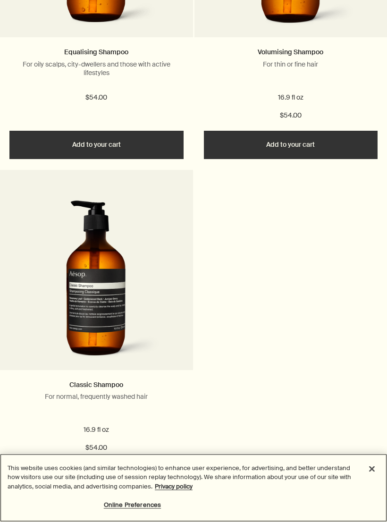
scroll to position [2230, 0]
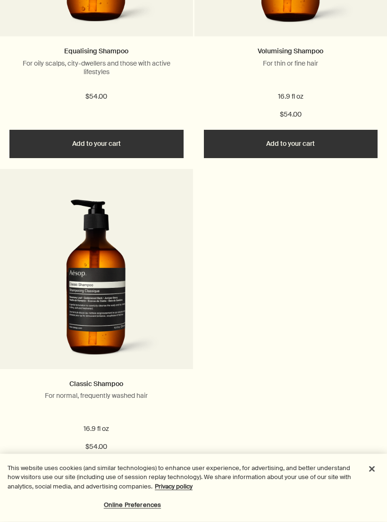
click at [88, 381] on link "Classic Shampoo" at bounding box center [96, 384] width 54 height 8
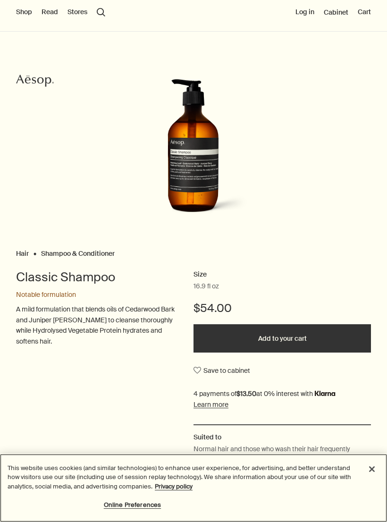
scroll to position [-16, 0]
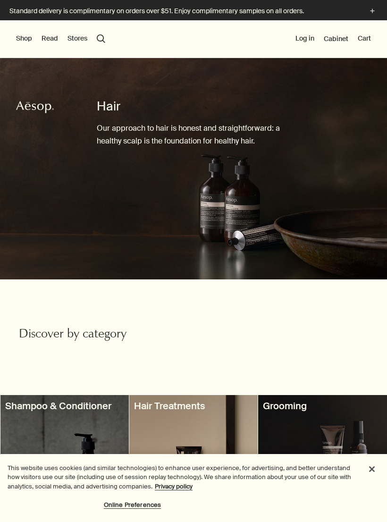
click at [25, 38] on button "Shop" at bounding box center [24, 38] width 16 height 9
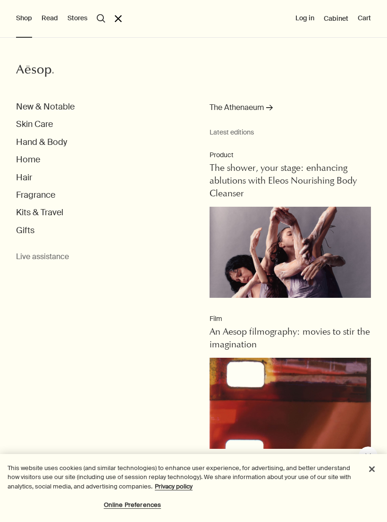
click at [44, 123] on button "Skin Care" at bounding box center [34, 124] width 37 height 11
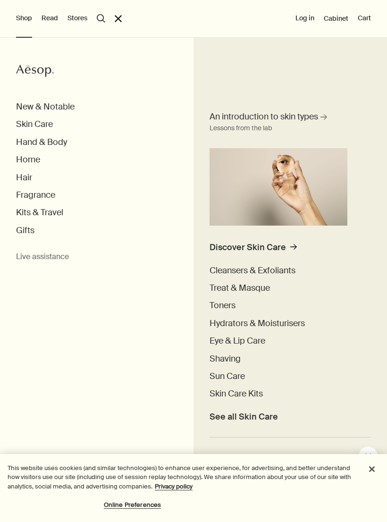
click at [56, 141] on button "Hand & Body" at bounding box center [41, 142] width 51 height 11
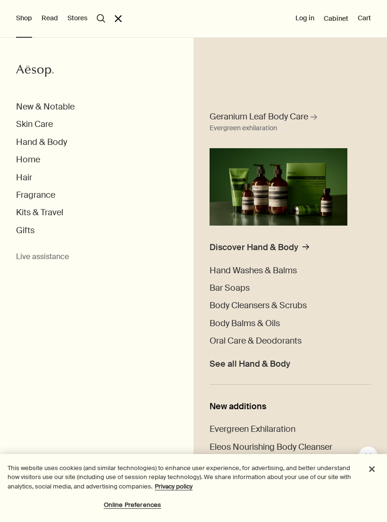
click at [50, 195] on button "Fragrance" at bounding box center [35, 195] width 39 height 11
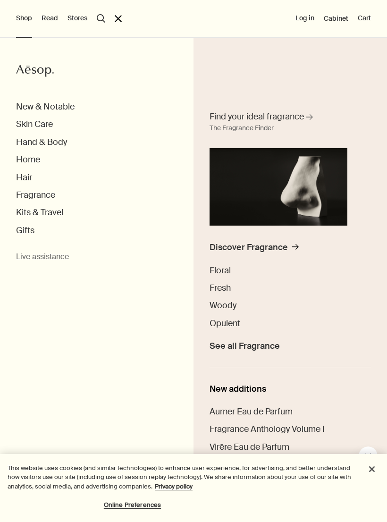
click at [227, 283] on span "Fresh" at bounding box center [220, 287] width 21 height 11
click at [231, 286] on span "Fresh" at bounding box center [220, 287] width 21 height 11
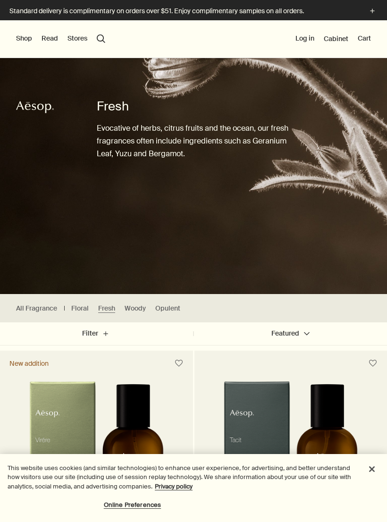
click at [104, 36] on button "search Search" at bounding box center [101, 38] width 8 height 8
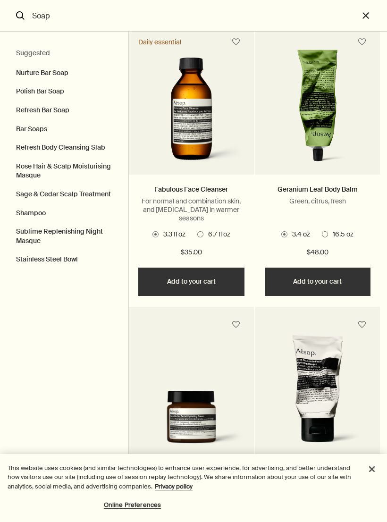
scroll to position [2602, 0]
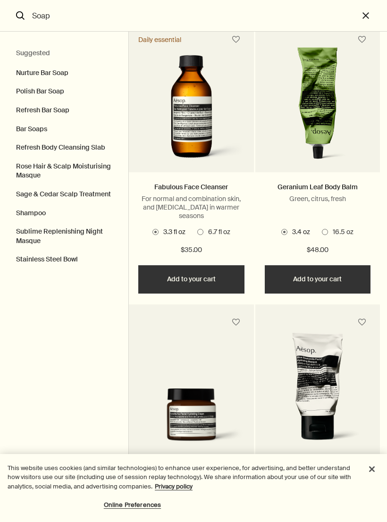
click at [208, 237] on span "6.7 fl oz" at bounding box center [216, 232] width 27 height 9
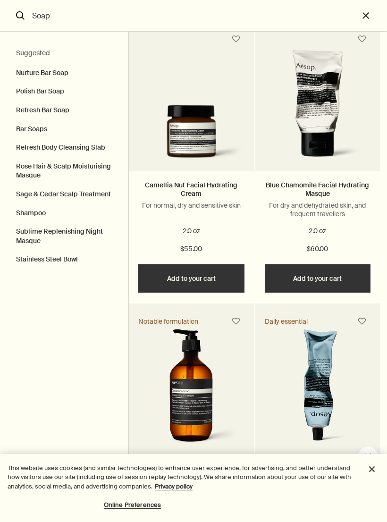
scroll to position [2885, 0]
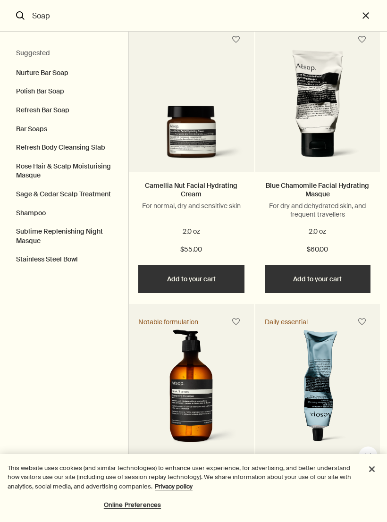
click at [89, 193] on button "Sage & Cedar Scalp Treatment" at bounding box center [64, 194] width 128 height 19
type input "Sage & Cedar Scalp Treatment"
